Goal: Transaction & Acquisition: Book appointment/travel/reservation

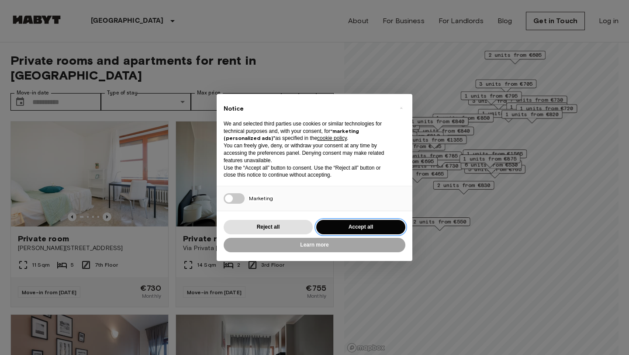
click at [347, 226] on button "Accept all" at bounding box center [360, 227] width 89 height 14
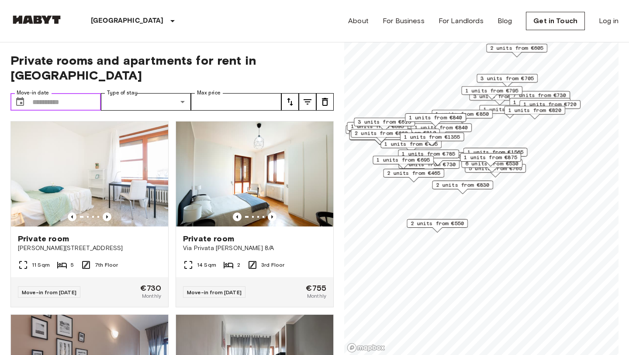
click at [67, 93] on input "Move-in date" at bounding box center [66, 101] width 69 height 17
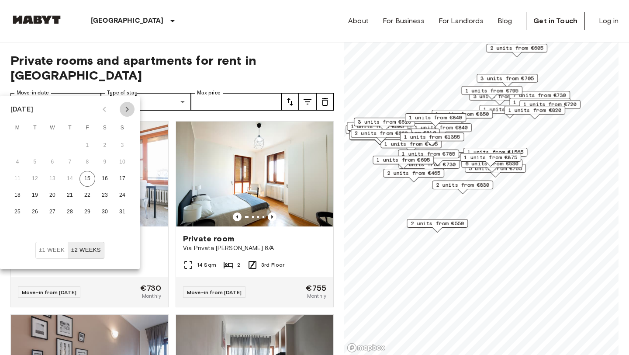
click at [130, 108] on icon "Next month" at bounding box center [127, 109] width 10 height 10
click at [107, 182] on button "20" at bounding box center [105, 179] width 16 height 16
type input "**********"
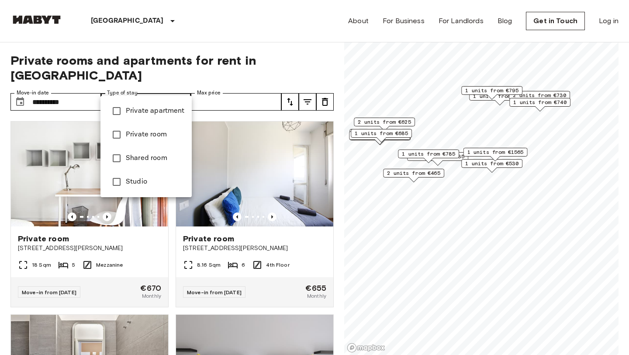
click at [154, 92] on div at bounding box center [314, 177] width 629 height 355
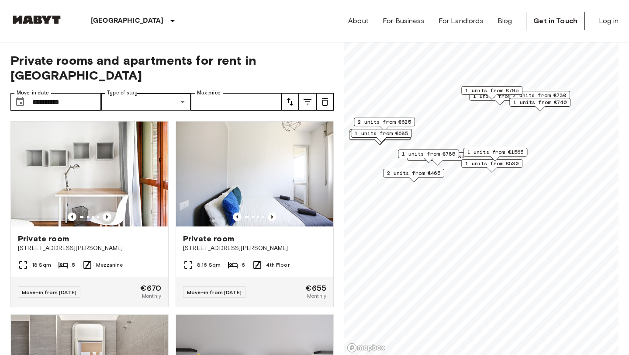
click at [305, 96] on icon "tune" at bounding box center [307, 101] width 10 height 10
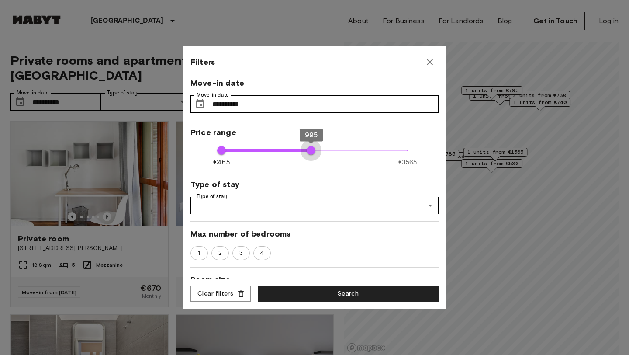
type input "****"
drag, startPoint x: 407, startPoint y: 146, endPoint x: 313, endPoint y: 149, distance: 94.4
click at [313, 149] on span "1005" at bounding box center [312, 150] width 9 height 9
click at [295, 296] on button "Search" at bounding box center [348, 294] width 181 height 16
type input "****"
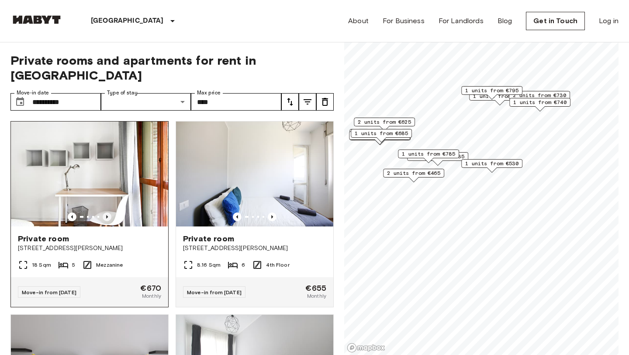
click at [110, 212] on icon "Previous image" at bounding box center [107, 216] width 9 height 9
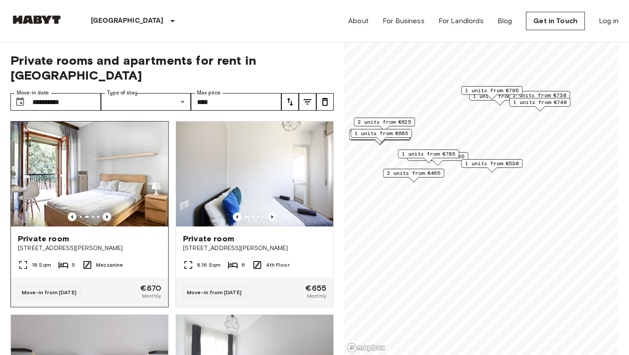
click at [110, 212] on icon "Previous image" at bounding box center [107, 216] width 9 height 9
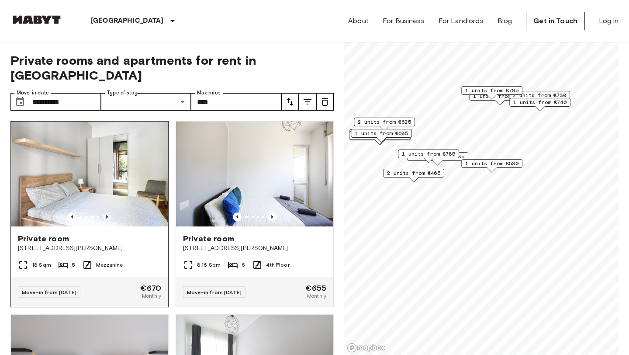
click at [110, 212] on icon "Previous image" at bounding box center [107, 216] width 9 height 9
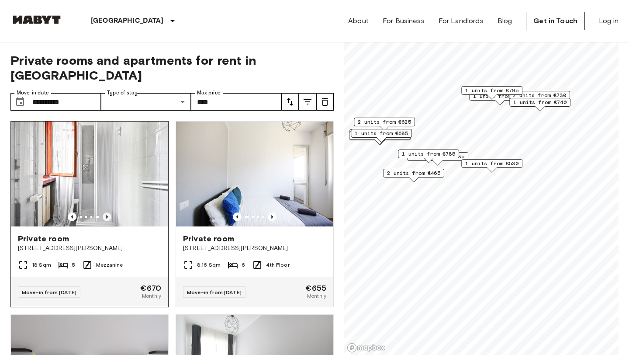
click at [110, 212] on icon "Previous image" at bounding box center [107, 216] width 9 height 9
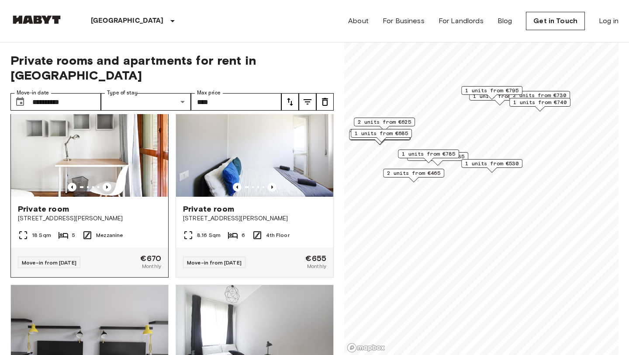
scroll to position [27, 0]
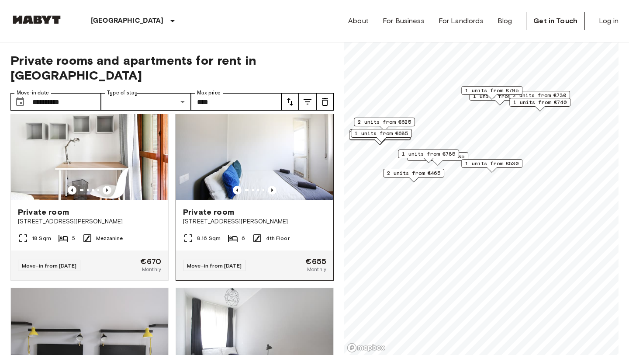
click at [268, 234] on span "4th Floor" at bounding box center [277, 238] width 23 height 8
click at [100, 217] on div "Private room Via Federico Tesio 11" at bounding box center [89, 216] width 157 height 33
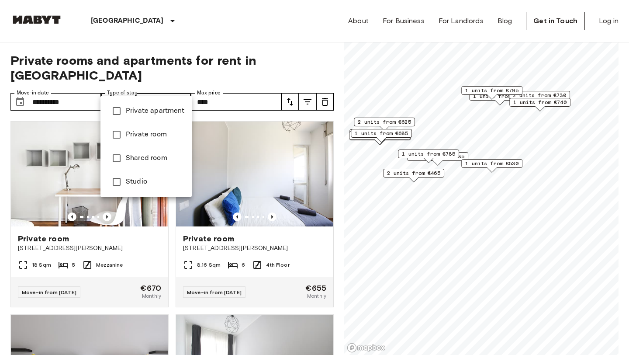
click at [141, 79] on div at bounding box center [314, 177] width 629 height 355
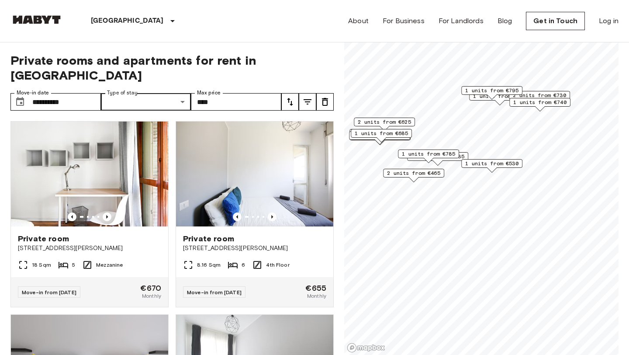
click at [288, 98] on icon "tune" at bounding box center [290, 102] width 6 height 8
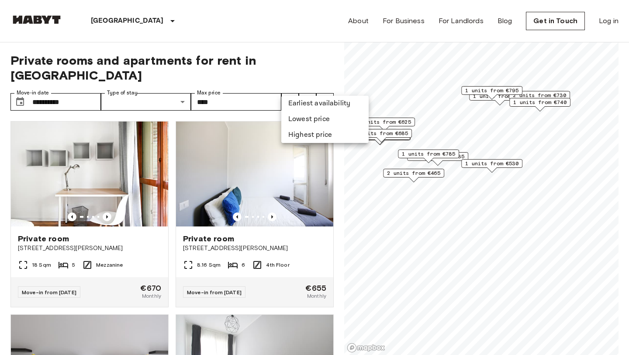
click at [288, 84] on div at bounding box center [314, 177] width 629 height 355
click at [307, 96] on icon "tune" at bounding box center [307, 101] width 10 height 10
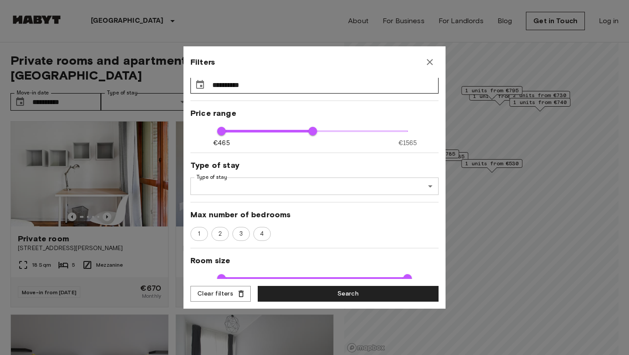
scroll to position [20, 0]
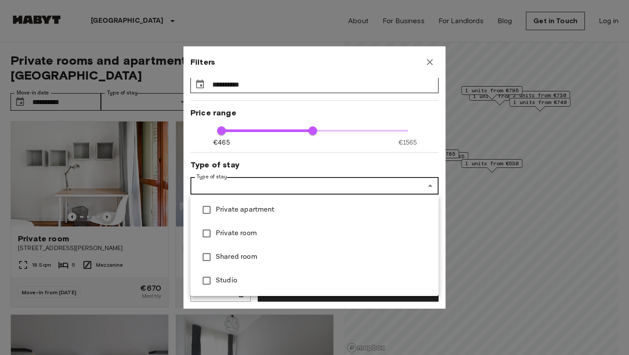
click at [269, 186] on div at bounding box center [314, 177] width 629 height 355
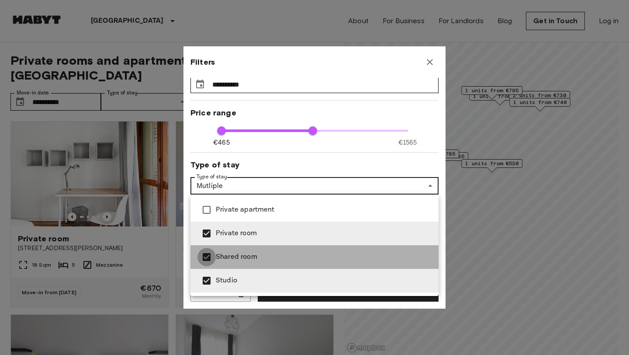
type input "**********"
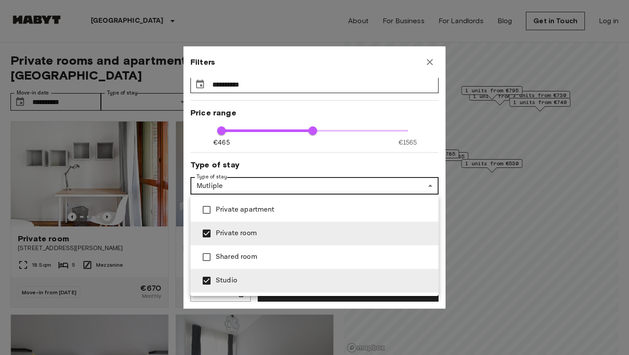
click at [434, 153] on div at bounding box center [314, 177] width 629 height 355
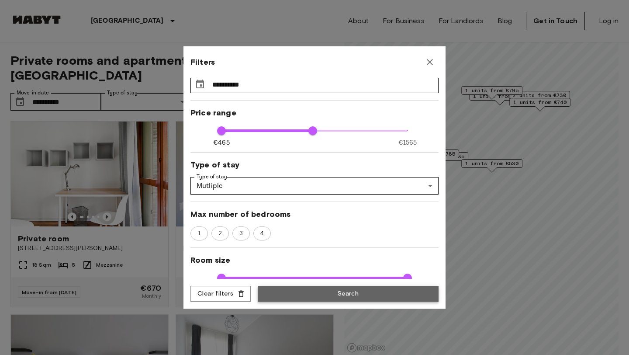
click at [350, 296] on button "Search" at bounding box center [348, 294] width 181 height 16
type input "**********"
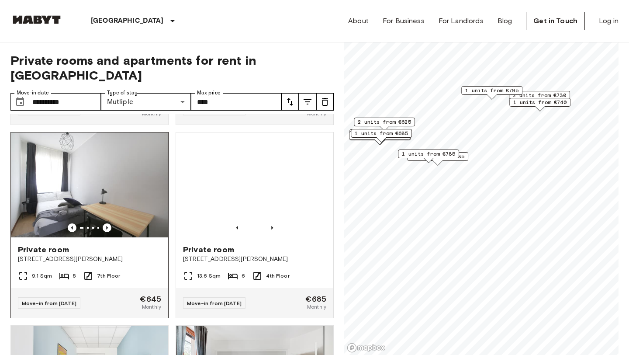
scroll to position [189, 0]
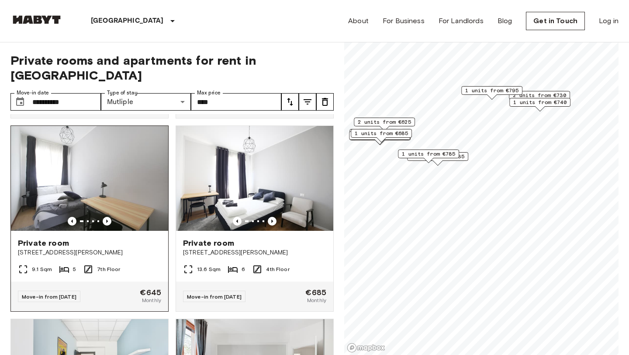
click at [131, 248] on span "Via Carlo Marx, 5, 20153 Milano, IT" at bounding box center [89, 252] width 143 height 9
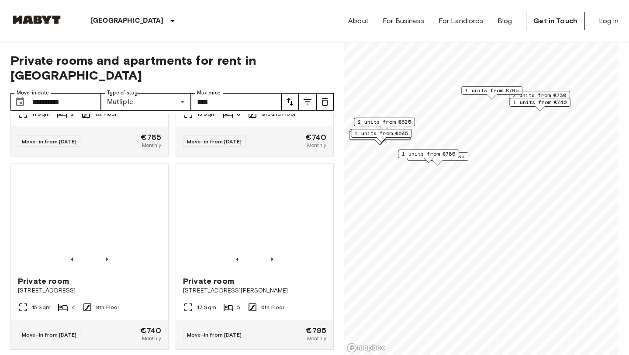
scroll to position [937, 0]
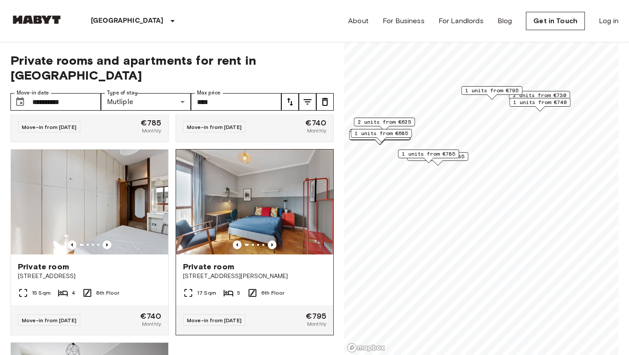
click at [289, 203] on img at bounding box center [254, 201] width 157 height 105
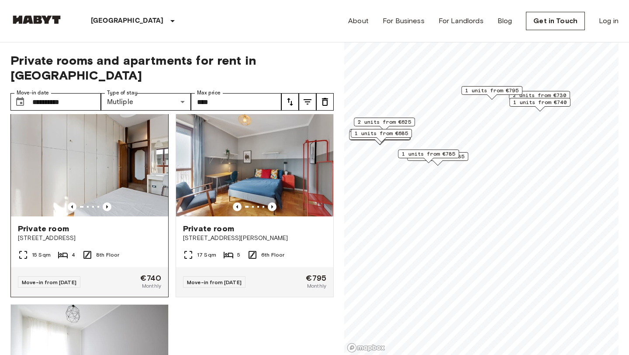
scroll to position [963, 0]
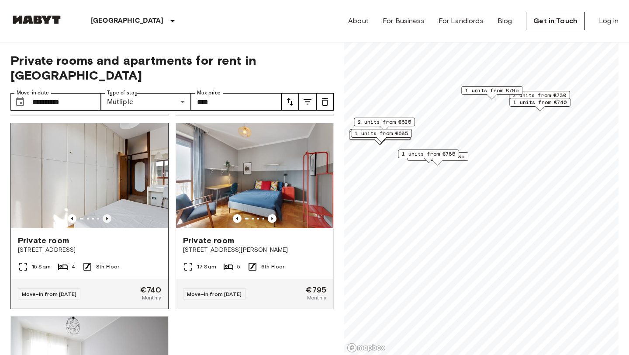
click at [106, 214] on icon "Previous image" at bounding box center [107, 218] width 9 height 9
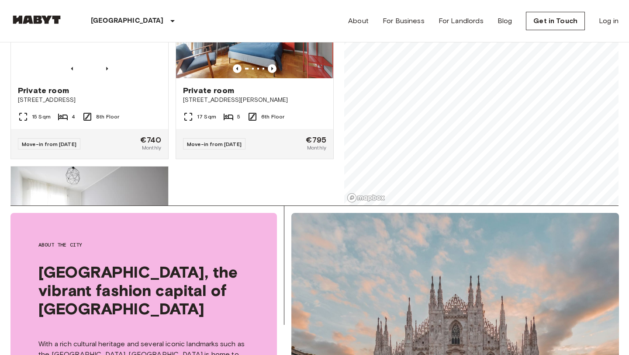
scroll to position [155, 0]
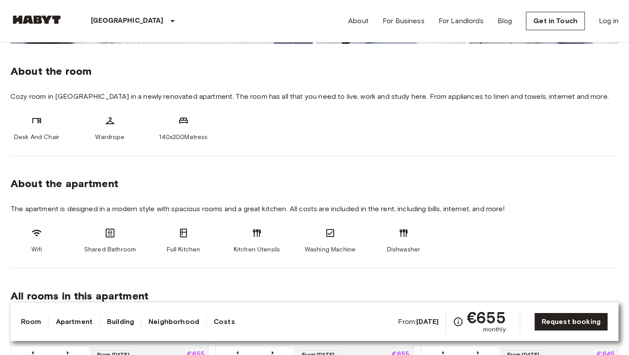
scroll to position [303, 0]
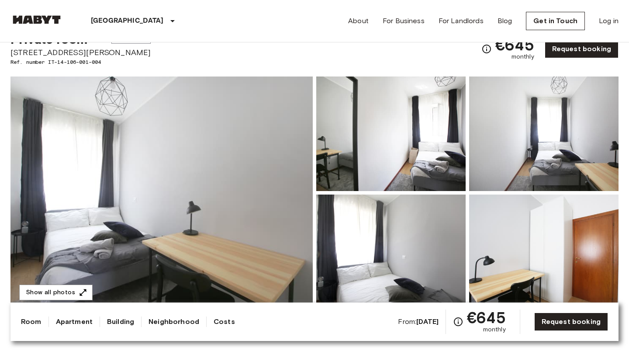
scroll to position [33, 0]
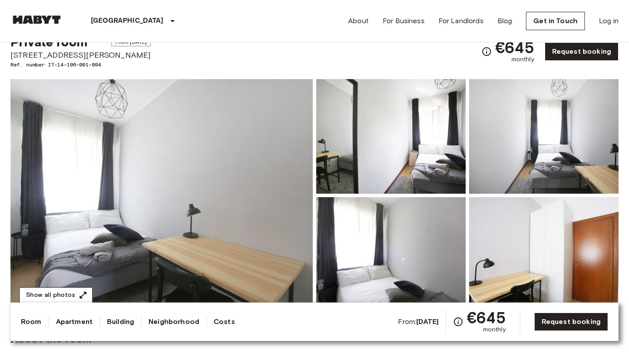
click at [53, 295] on button "Show all photos" at bounding box center [55, 295] width 73 height 16
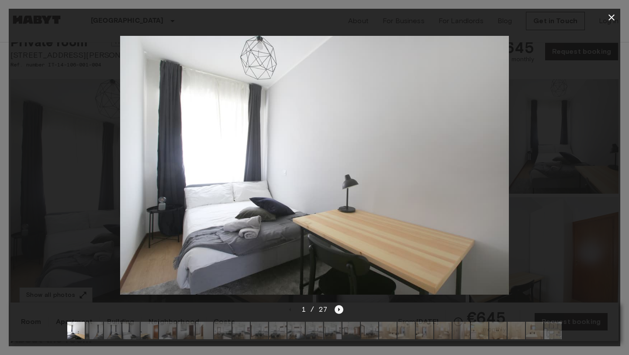
click at [342, 308] on icon "Next image" at bounding box center [338, 309] width 9 height 9
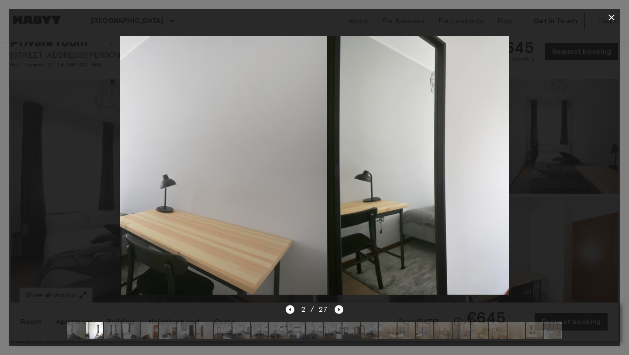
click at [342, 308] on icon "Next image" at bounding box center [338, 309] width 9 height 9
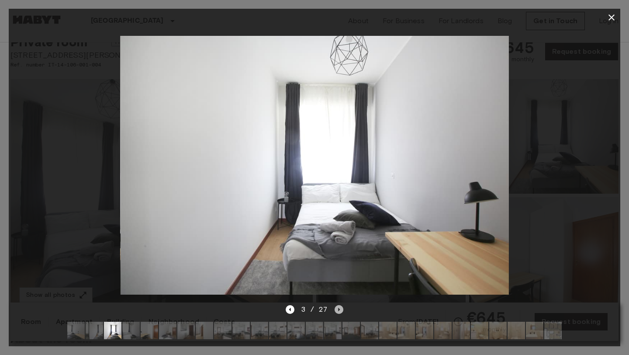
click at [342, 308] on icon "Next image" at bounding box center [338, 309] width 9 height 9
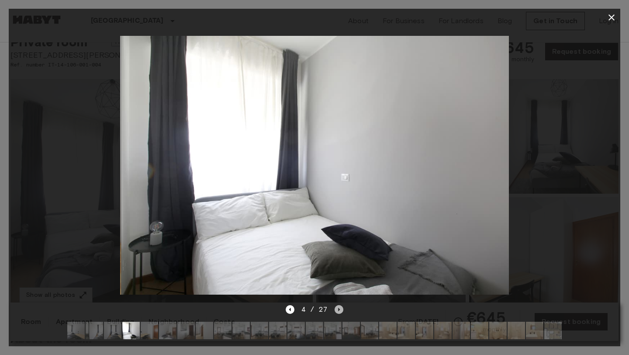
click at [342, 308] on icon "Next image" at bounding box center [338, 309] width 9 height 9
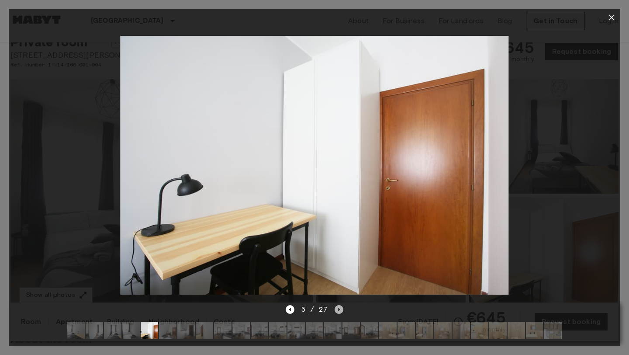
click at [342, 308] on icon "Next image" at bounding box center [338, 309] width 9 height 9
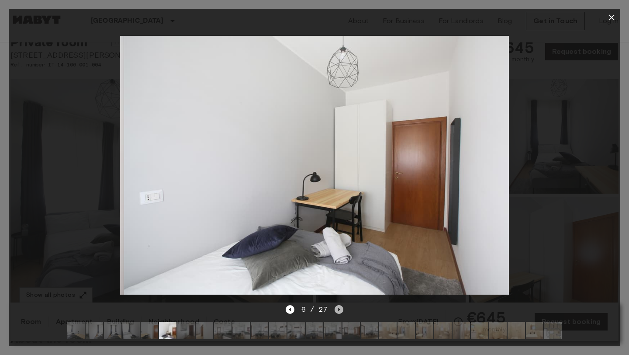
click at [342, 308] on icon "Next image" at bounding box center [338, 309] width 9 height 9
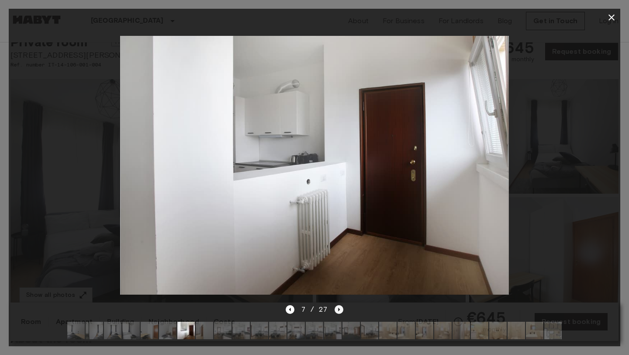
click at [342, 308] on icon "Next image" at bounding box center [338, 309] width 9 height 9
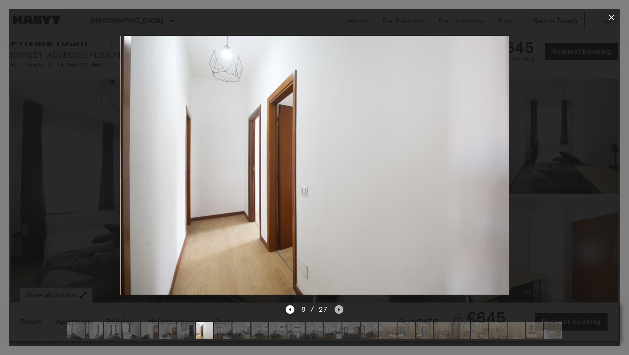
click at [342, 308] on icon "Next image" at bounding box center [338, 309] width 9 height 9
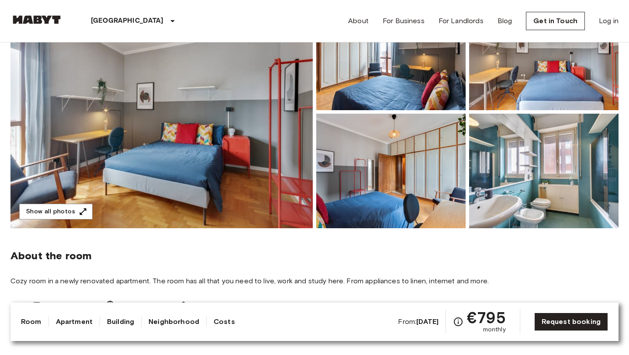
scroll to position [120, 0]
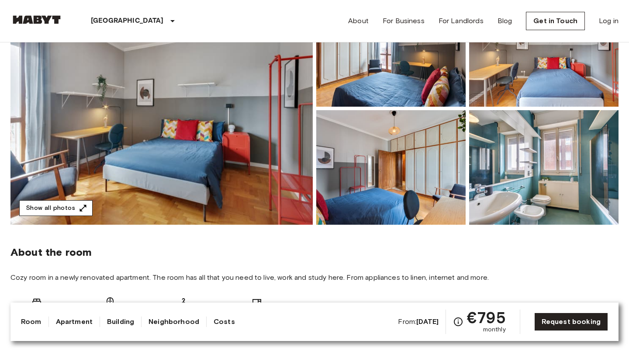
click at [71, 207] on button "Show all photos" at bounding box center [55, 208] width 73 height 16
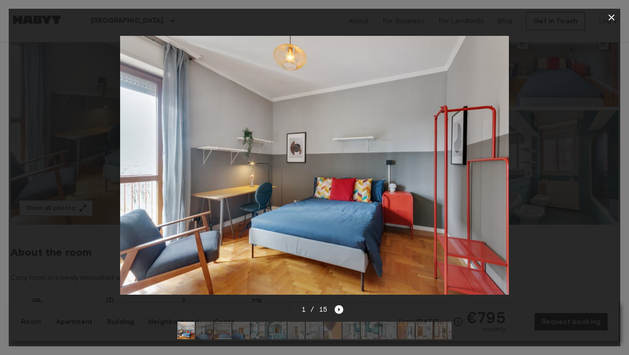
click at [339, 308] on icon "Next image" at bounding box center [338, 309] width 9 height 9
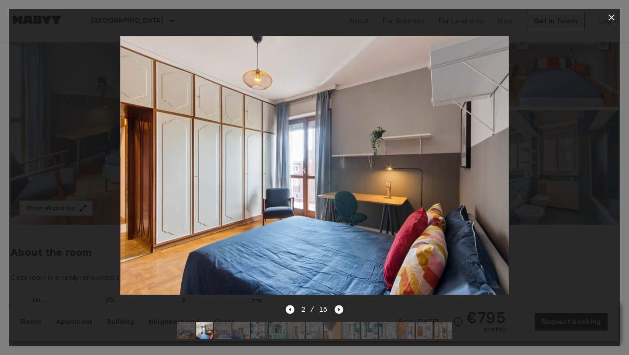
click at [339, 308] on icon "Next image" at bounding box center [338, 309] width 9 height 9
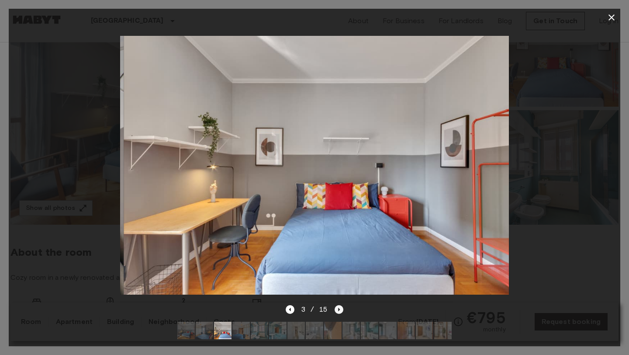
click at [339, 308] on icon "Next image" at bounding box center [338, 309] width 9 height 9
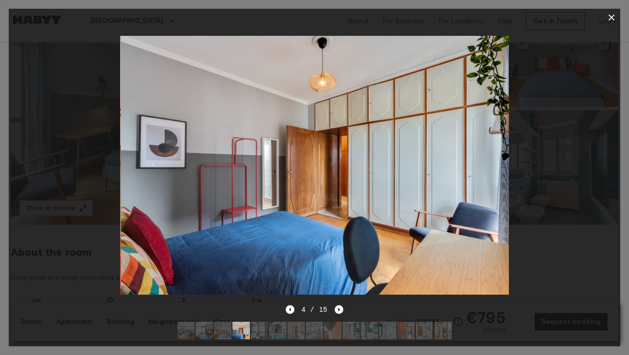
click at [339, 308] on icon "Next image" at bounding box center [338, 309] width 9 height 9
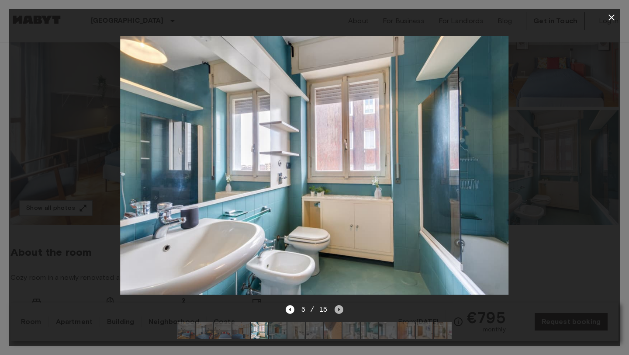
click at [339, 308] on icon "Next image" at bounding box center [338, 309] width 9 height 9
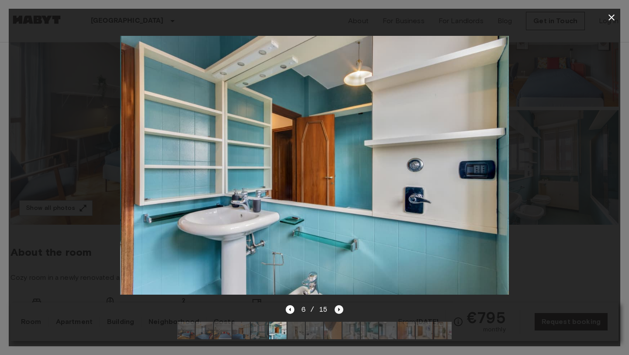
click at [339, 308] on icon "Next image" at bounding box center [338, 309] width 9 height 9
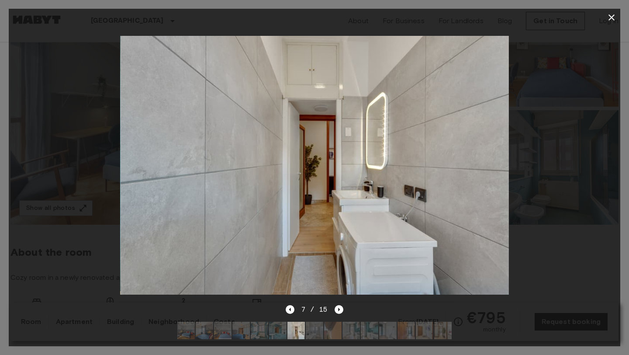
click at [611, 17] on icon "button" at bounding box center [611, 17] width 6 height 6
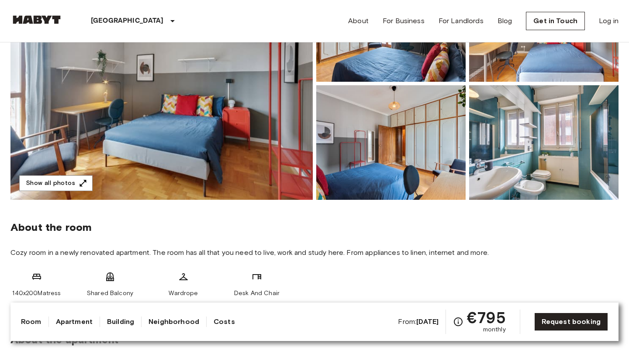
scroll to position [0, 0]
